Goal: Transaction & Acquisition: Purchase product/service

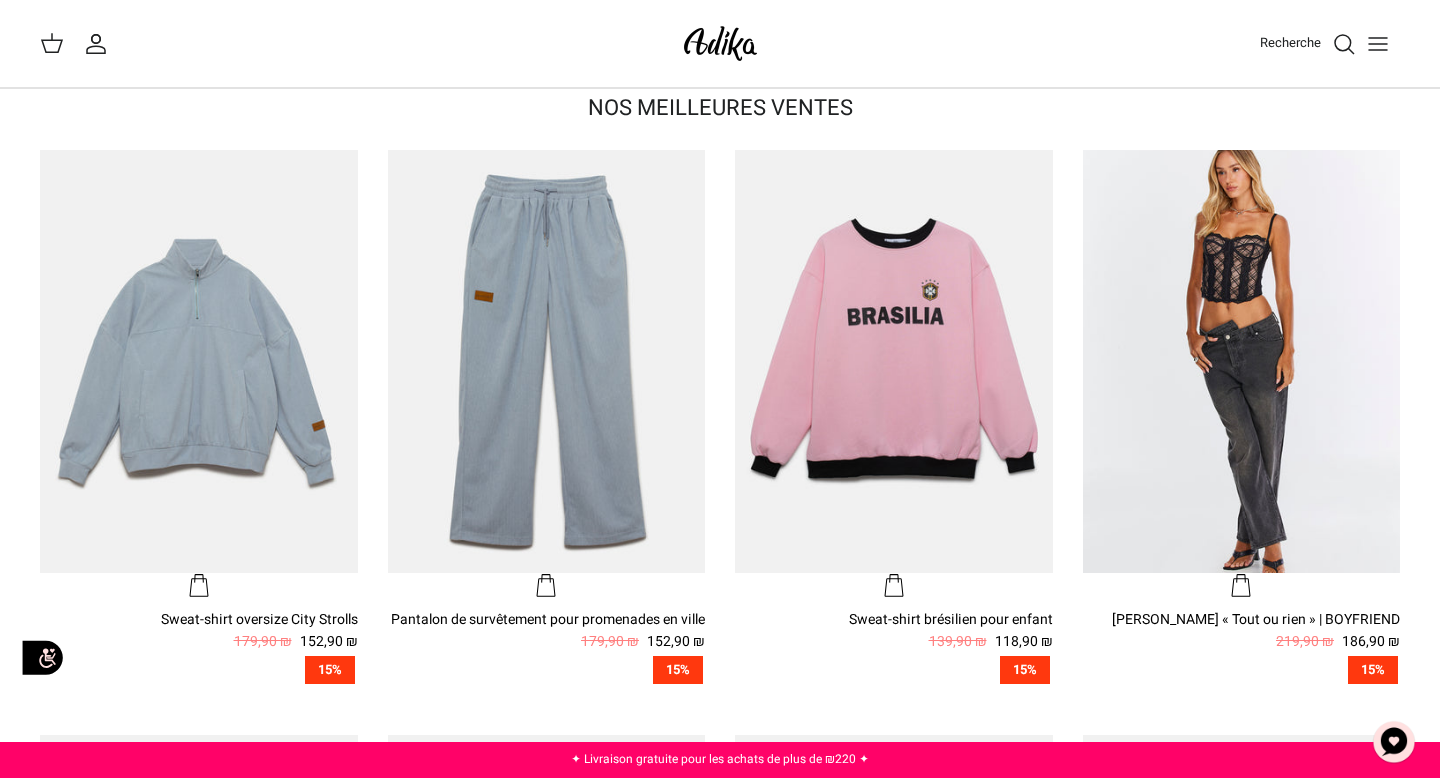
scroll to position [566, 0]
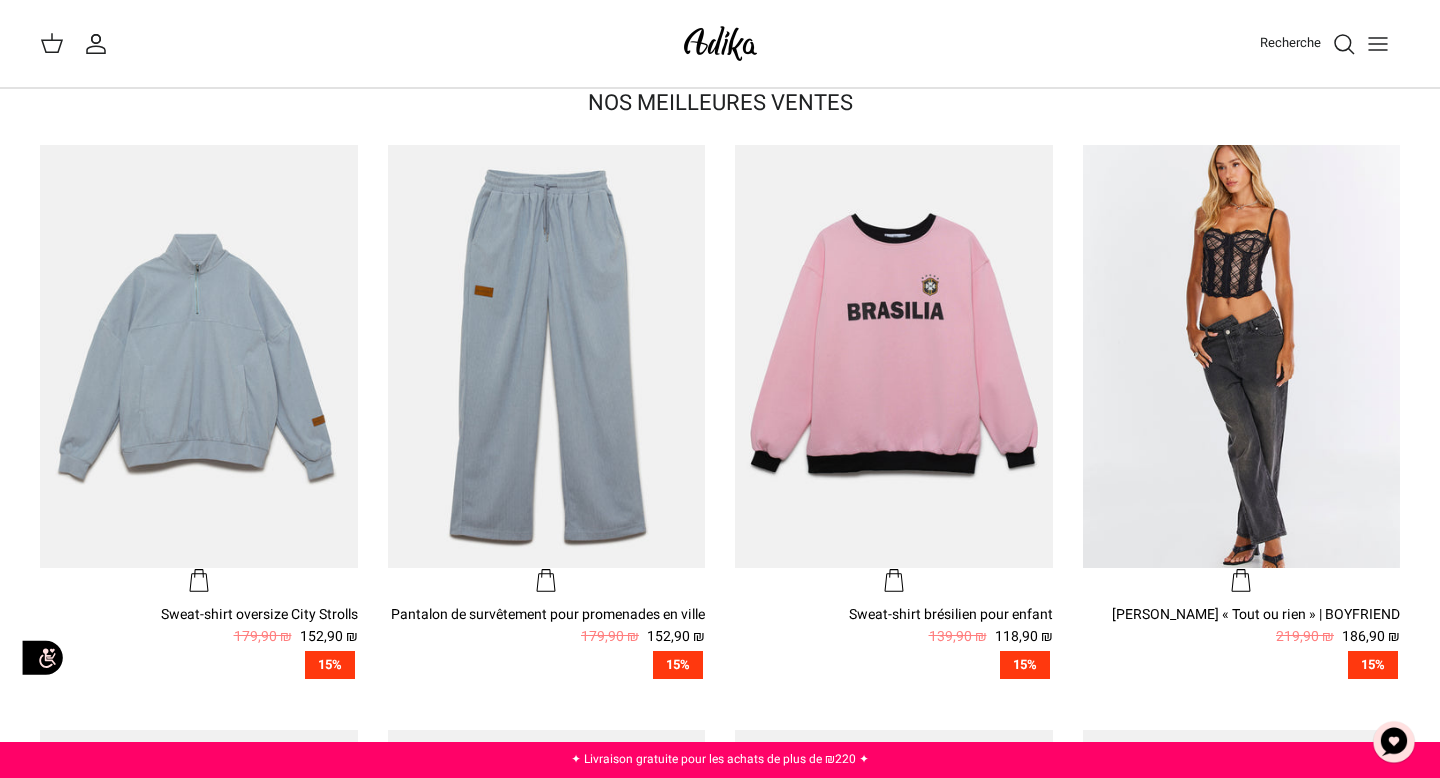
click at [1000, 633] on font "118,90 ₪" at bounding box center [1024, 636] width 58 height 21
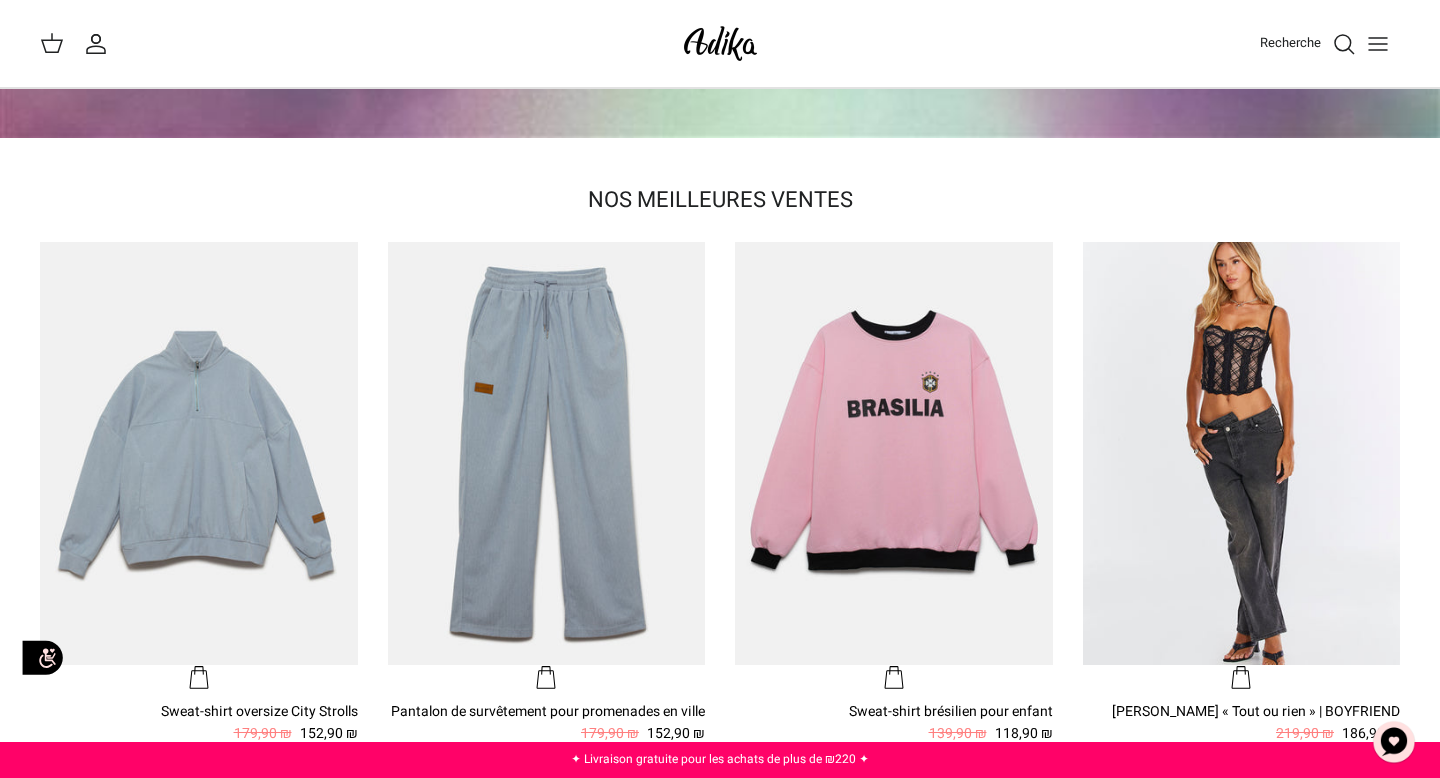
scroll to position [0, 0]
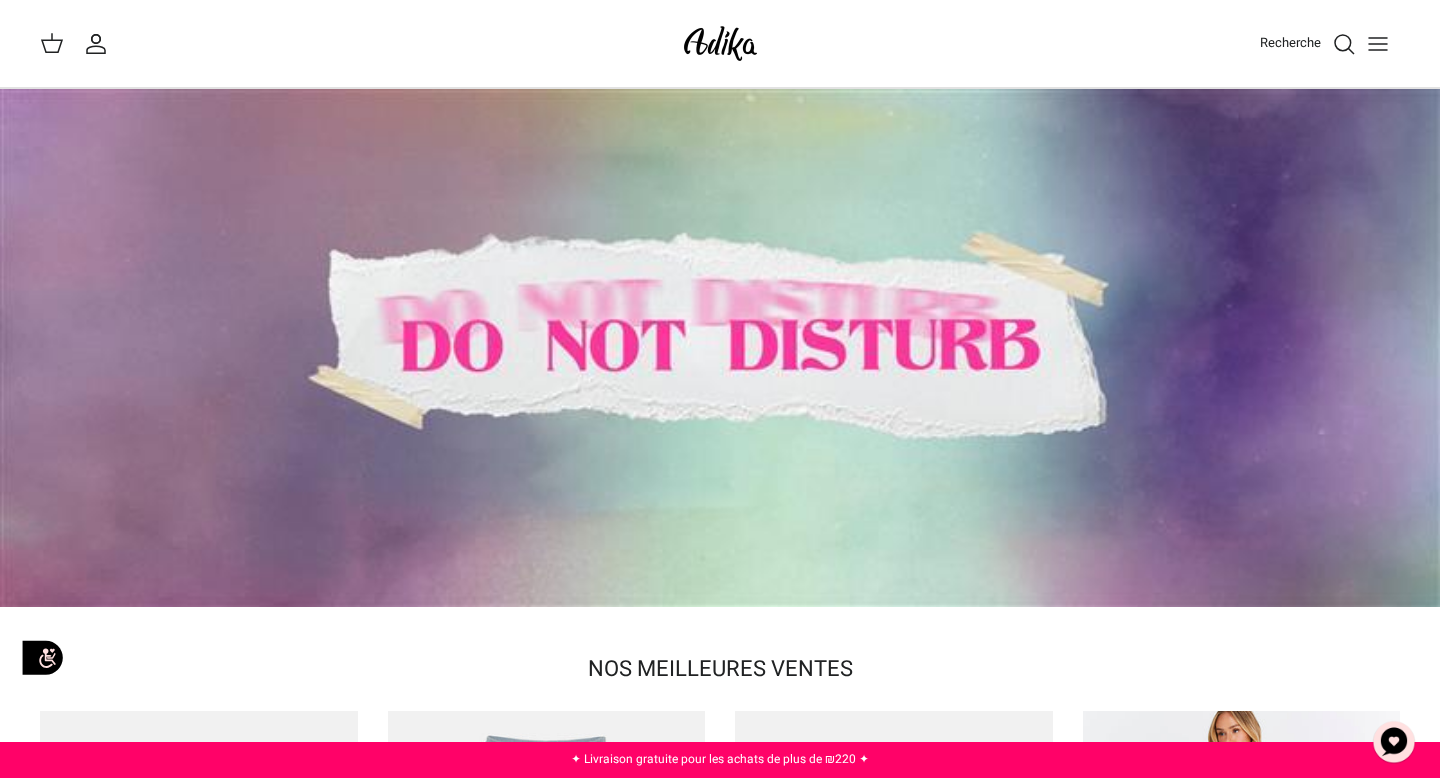
click at [1380, 44] on line "Basculer le menu" at bounding box center [1378, 44] width 18 height 0
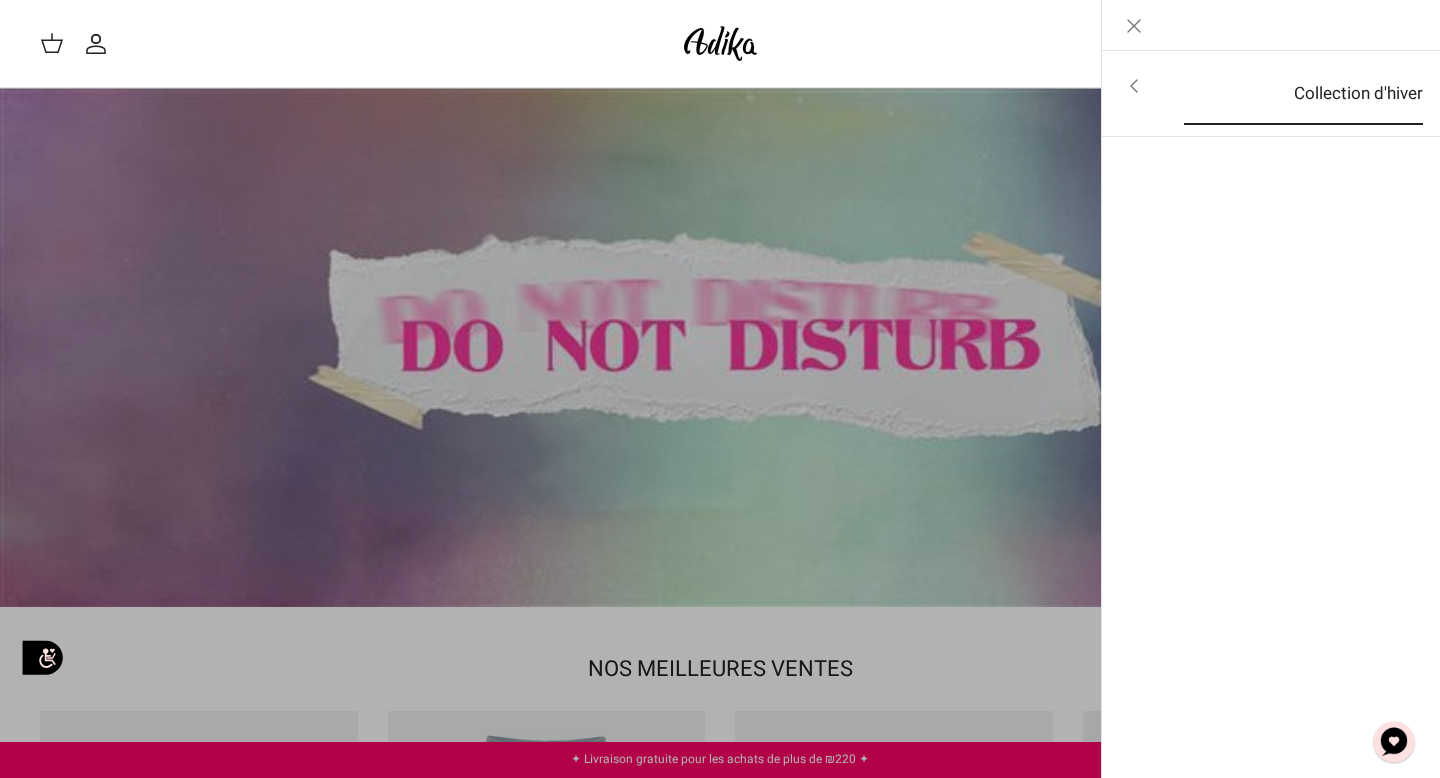
click at [1303, 98] on font "Collection d'hiver" at bounding box center [1358, 93] width 129 height 25
click at [1272, 87] on font "Pour tous les articles" at bounding box center [1331, 87] width 160 height 25
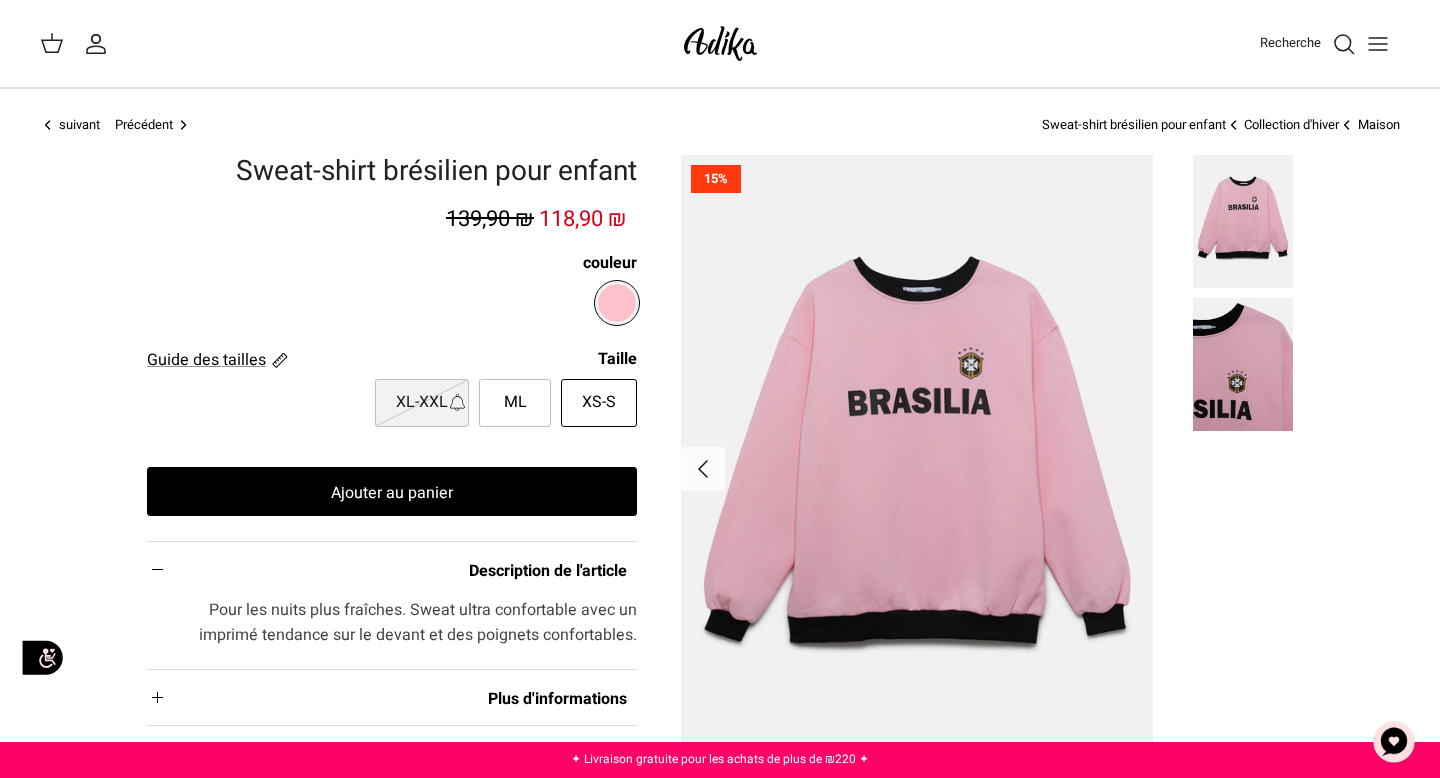
drag, startPoint x: 534, startPoint y: 217, endPoint x: 651, endPoint y: 220, distance: 117.0
click at [652, 220] on div "Left Right 15% Sweat-shirt brésilien pour enfant 118,90 ₪ 139,90 ₪ couleur Tail…" at bounding box center [720, 527] width 1440 height 745
copy font "118,90 ₪"
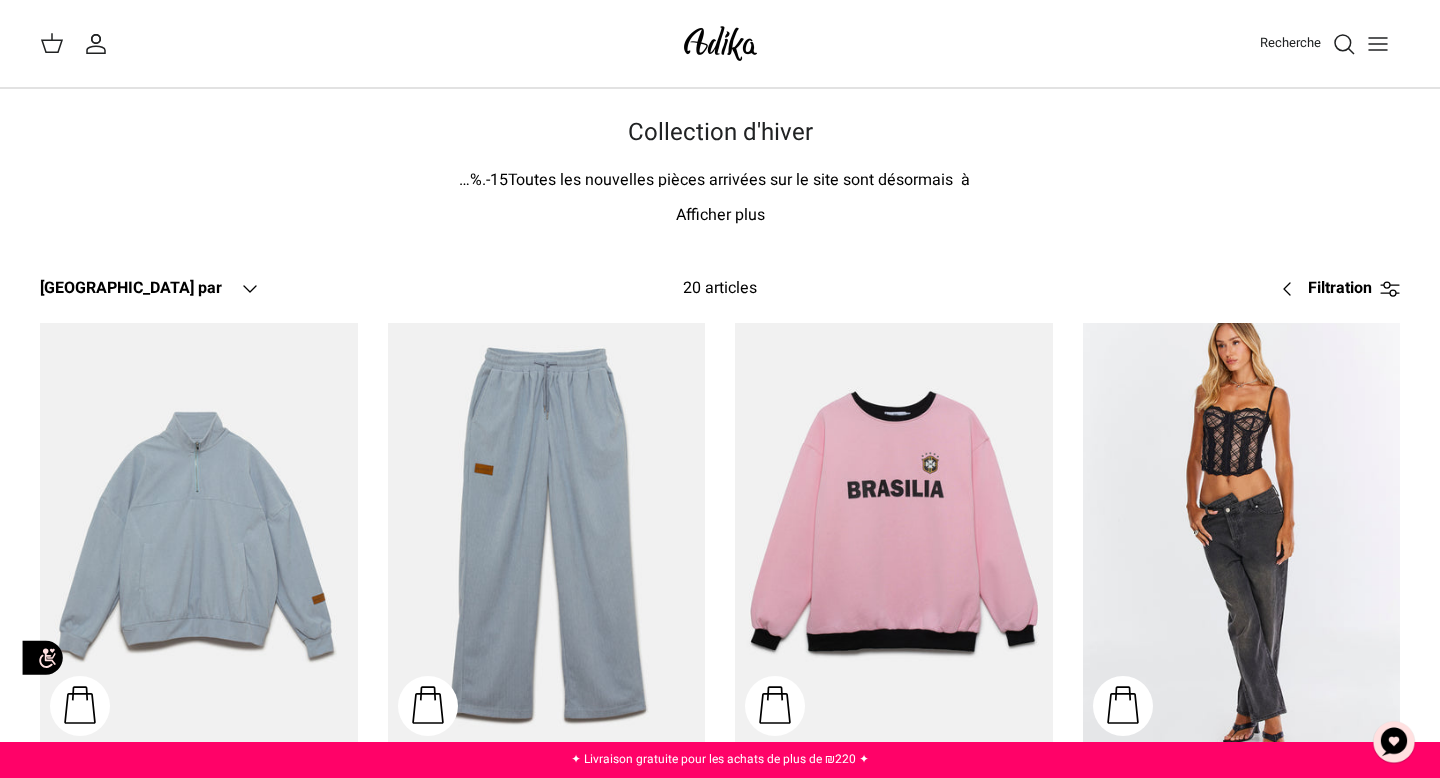
click at [742, 40] on img at bounding box center [720, 43] width 85 height 47
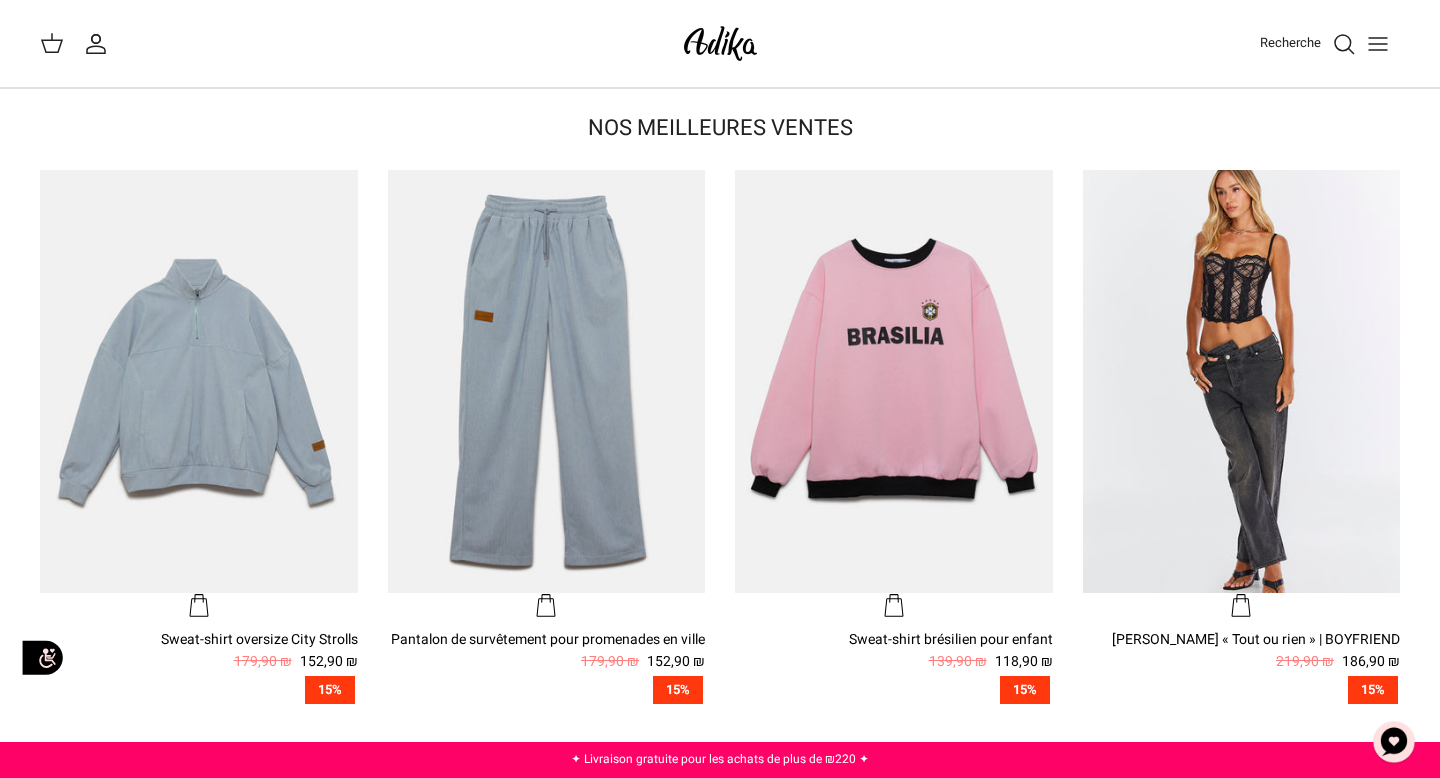
scroll to position [564, 0]
